Goal: Find specific page/section: Find specific page/section

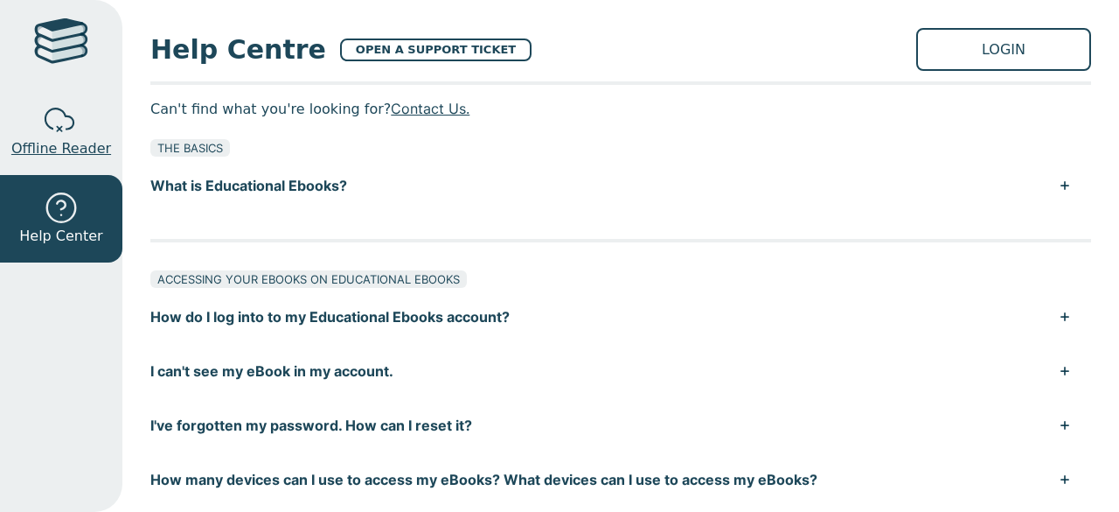
click at [53, 131] on div at bounding box center [61, 120] width 35 height 35
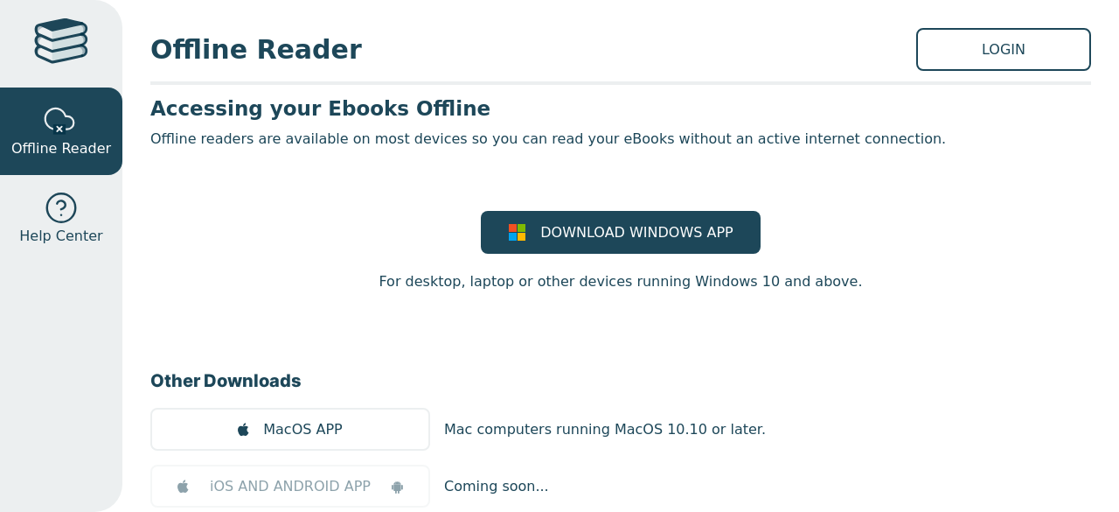
click at [63, 52] on div at bounding box center [61, 43] width 54 height 51
click at [73, 50] on div at bounding box center [61, 43] width 54 height 51
drag, startPoint x: 73, startPoint y: 50, endPoint x: 52, endPoint y: 23, distance: 34.3
click at [52, 23] on div at bounding box center [61, 43] width 54 height 51
click at [982, 52] on link "LOGIN" at bounding box center [1004, 49] width 175 height 43
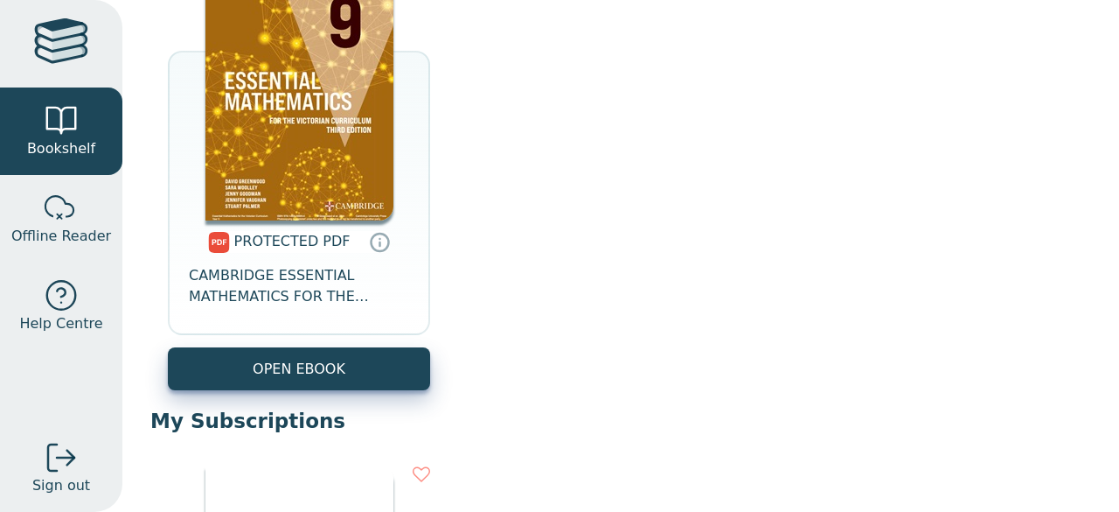
scroll to position [805, 0]
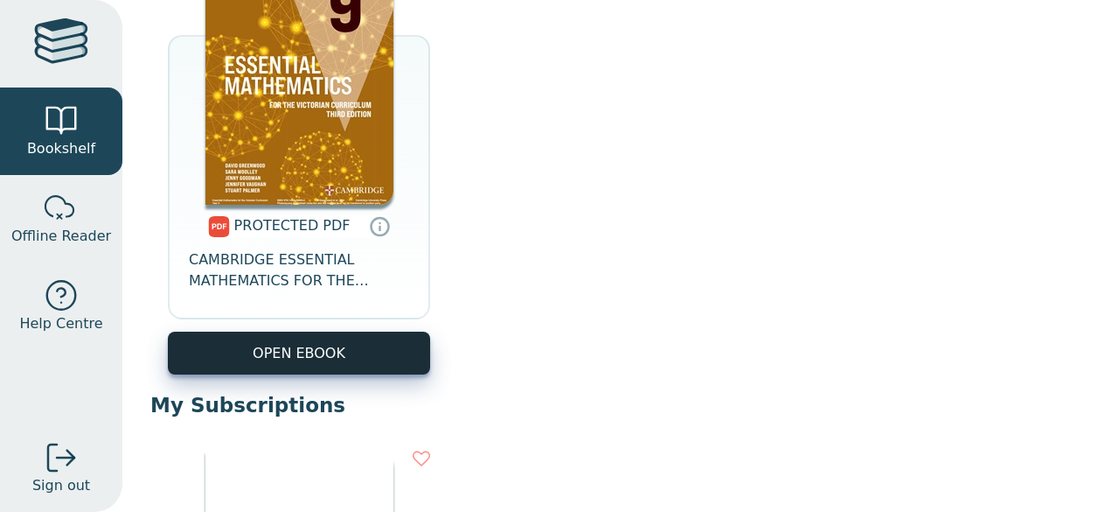
click at [348, 361] on link "OPEN EBOOK" at bounding box center [299, 352] width 262 height 43
